Goal: Complete application form: Complete application form

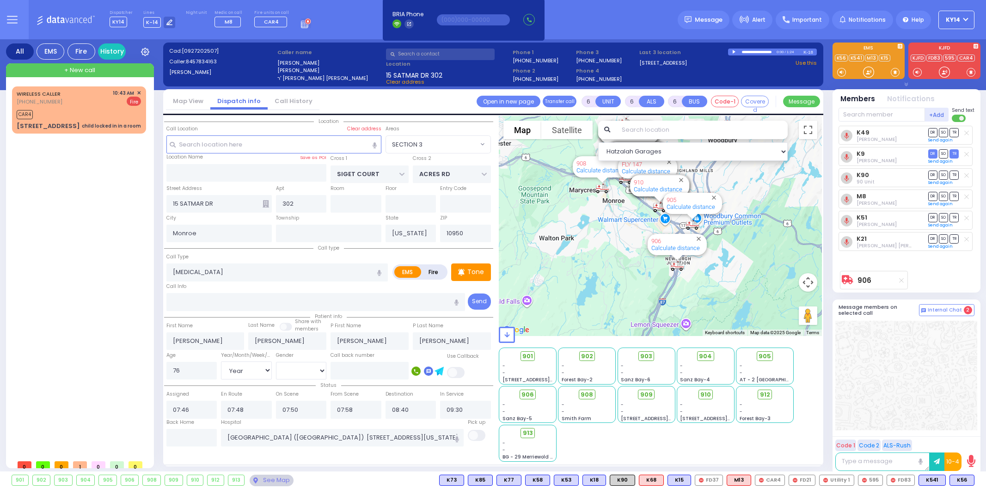
select select "SECTION 3"
select select "Year"
select select "[DEMOGRAPHIC_DATA]"
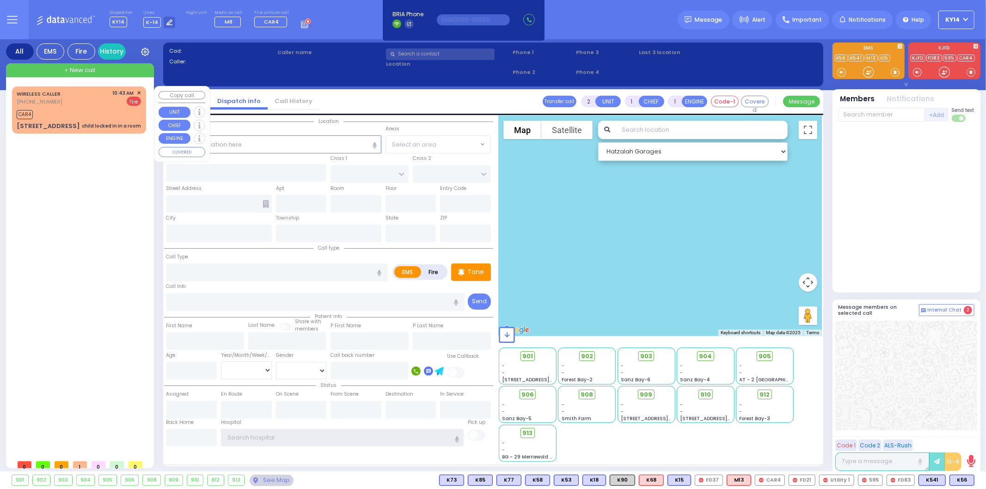
type input "ky14"
click at [141, 92] on span "✕" at bounding box center [139, 93] width 4 height 8
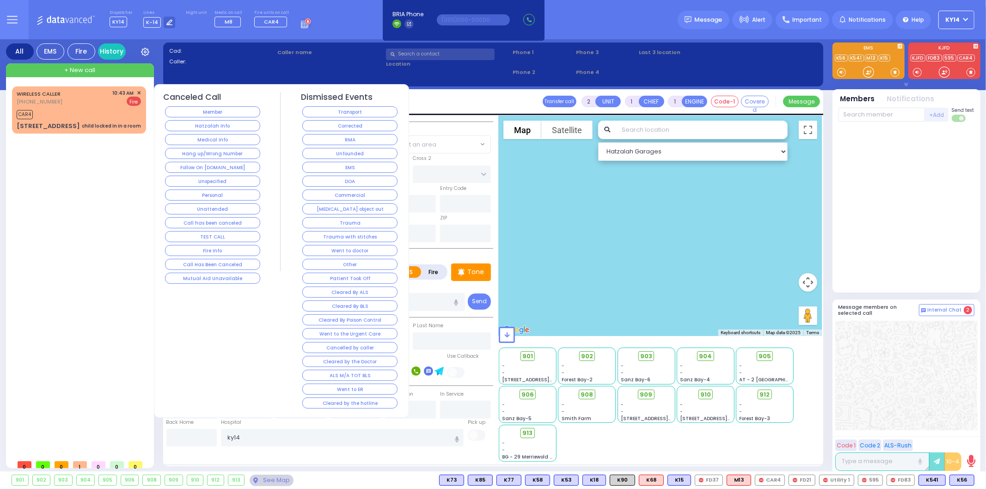
click at [344, 123] on button "Corrected" at bounding box center [349, 125] width 95 height 11
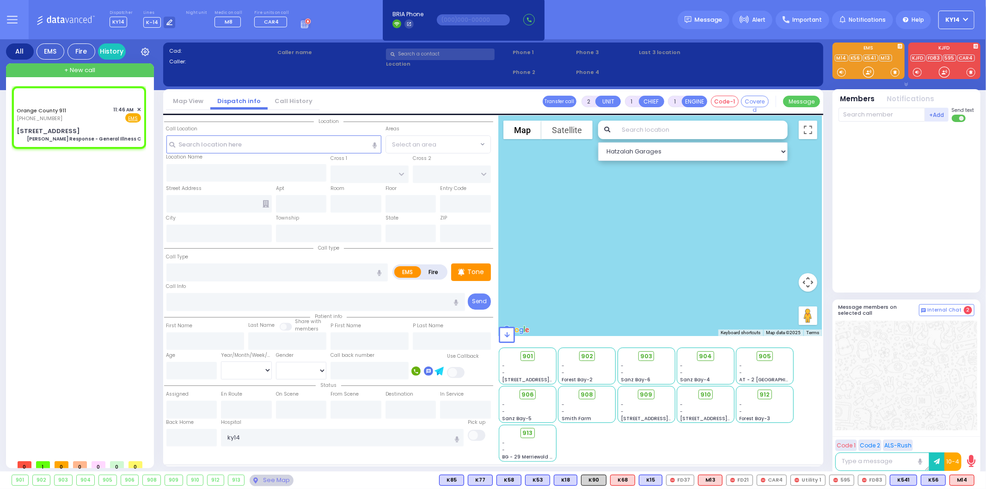
type input "6"
select select
type input "Charlie Response - General Illness C"
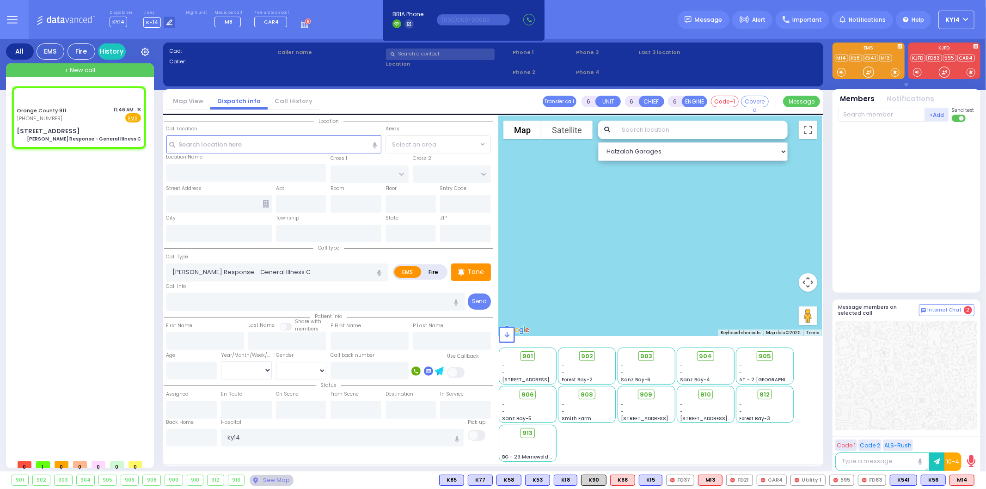
radio input "true"
type input "Nature: : Charlie Response - General Illness C Address: : 308 Magnolia Ct, 1093…"
select select
select select "Hatzalah Garages"
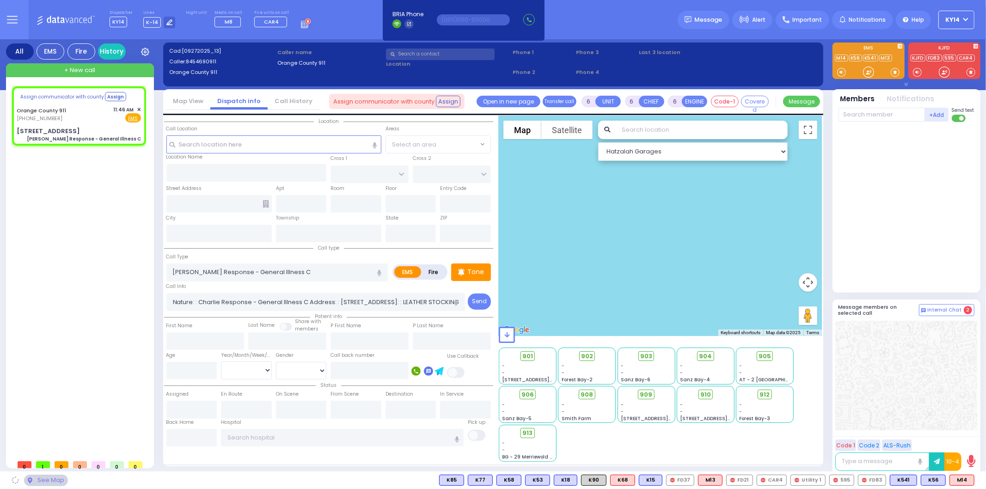
select select
radio input "true"
select select
select select "Hatzalah Garages"
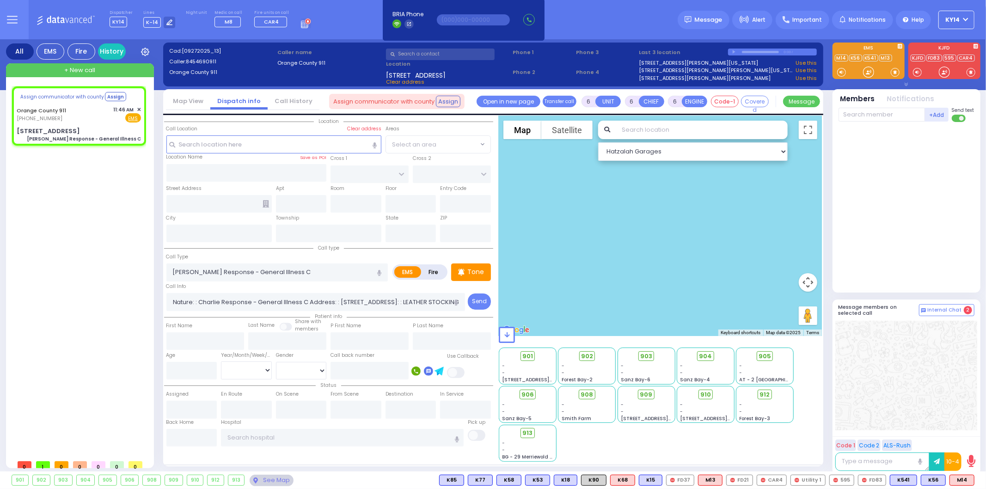
type input "308 Magnolia Ct"
type input "Monroe"
type input "[US_STATE]"
type input "10930"
